Goal: Task Accomplishment & Management: Manage account settings

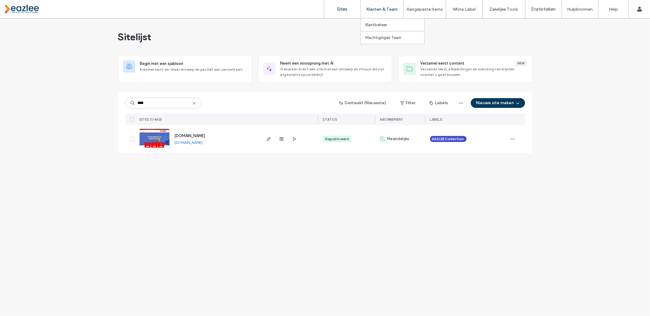
click at [377, 9] on label "Klanten & Team" at bounding box center [381, 9] width 31 height 5
click at [373, 25] on label "Klantbeheer" at bounding box center [376, 25] width 22 height 5
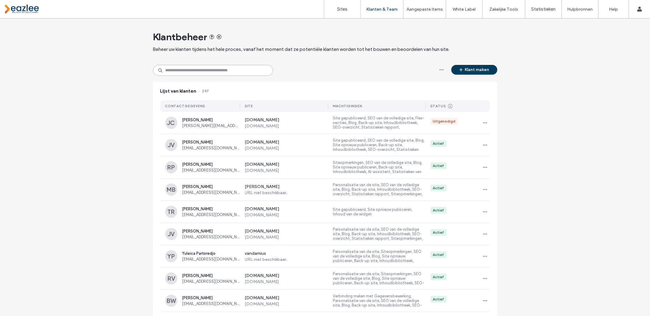
click at [224, 72] on input at bounding box center [213, 70] width 120 height 11
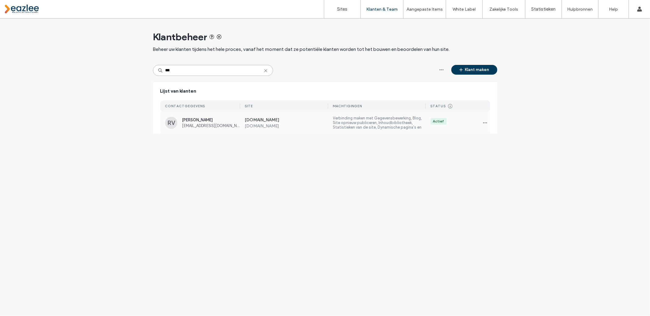
type input "***"
click at [264, 119] on label "[DOMAIN_NAME]" at bounding box center [287, 120] width 84 height 6
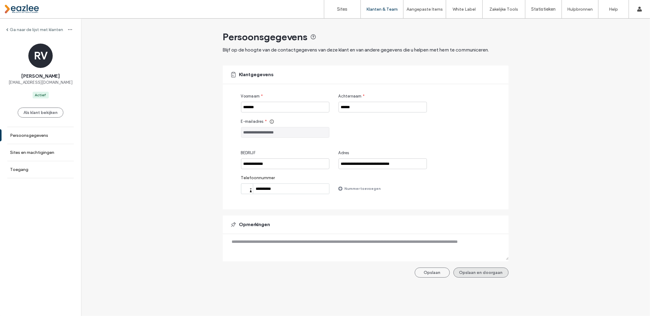
click at [476, 273] on button "Opslaan en doorgaan" at bounding box center [481, 273] width 55 height 10
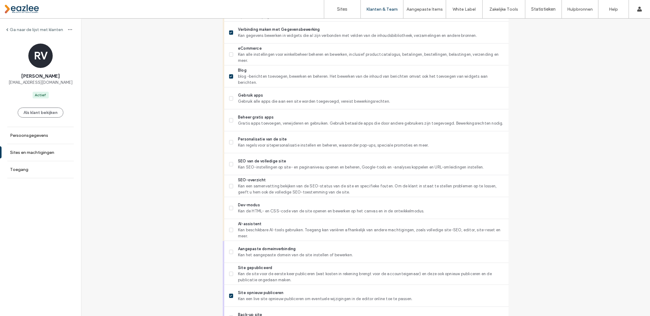
scroll to position [456, 0]
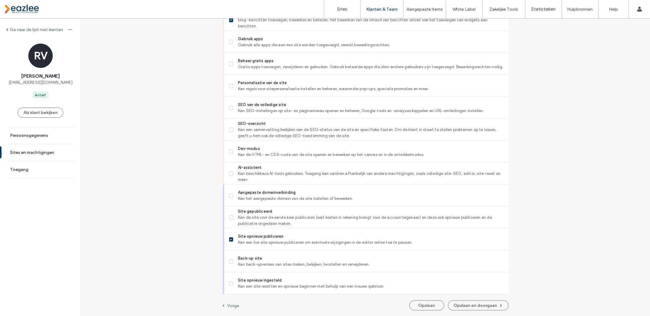
click at [464, 306] on button "Opslaan en doorgaan" at bounding box center [478, 306] width 61 height 10
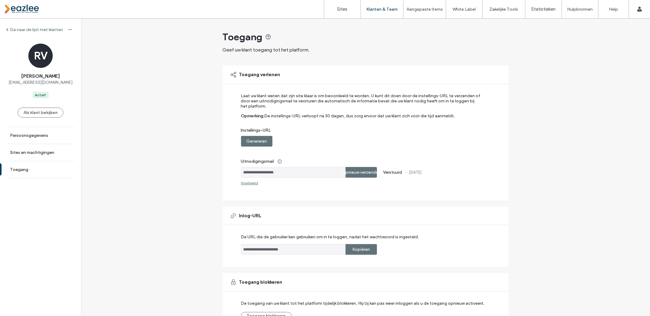
scroll to position [2, 0]
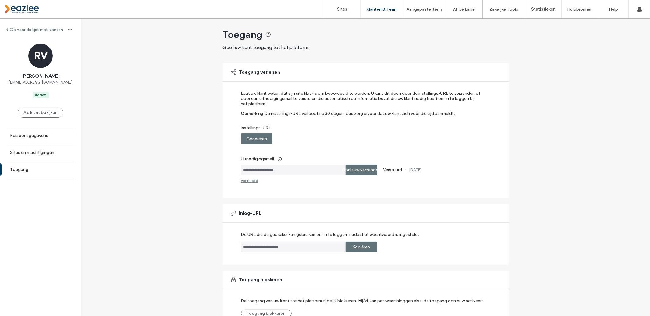
click at [365, 170] on label "Opnieuw verzenden" at bounding box center [361, 169] width 39 height 11
drag, startPoint x: 291, startPoint y: 169, endPoint x: 232, endPoint y: 166, distance: 59.8
click at [232, 166] on div "**********" at bounding box center [366, 130] width 286 height 135
